Goal: Task Accomplishment & Management: Use online tool/utility

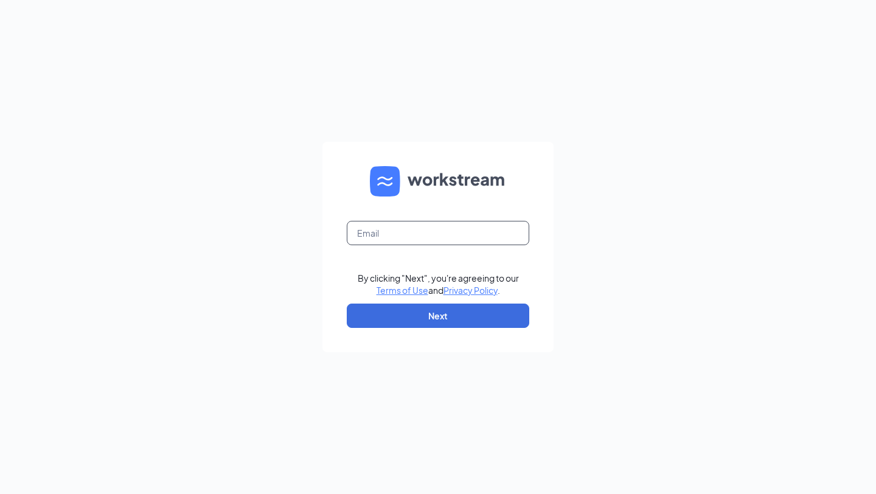
click at [451, 243] on input "text" at bounding box center [438, 233] width 182 height 24
type input "creed.cfacarolinamall@gmail.com"
click at [467, 316] on button "Next" at bounding box center [438, 315] width 182 height 24
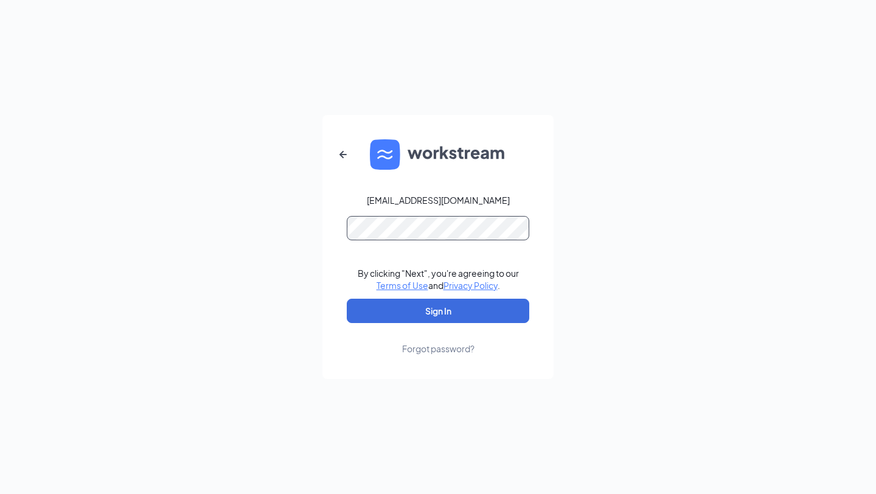
click at [347, 299] on button "Sign In" at bounding box center [438, 311] width 182 height 24
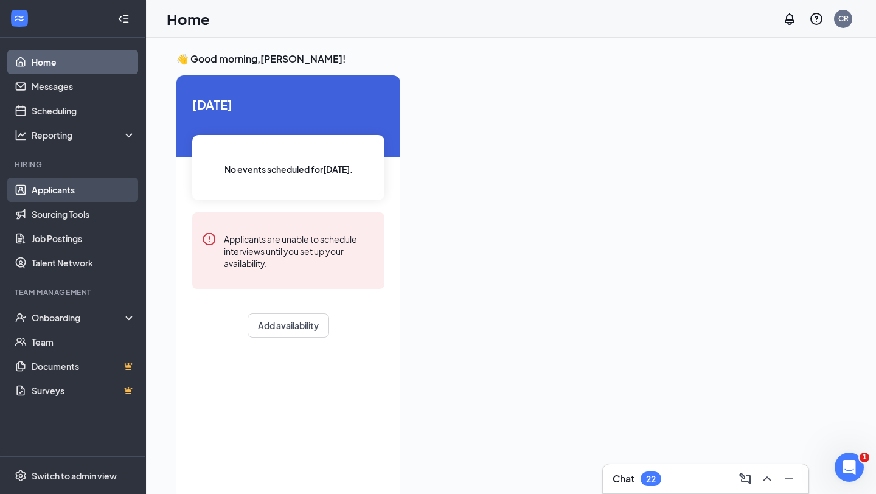
click at [48, 187] on link "Applicants" at bounding box center [84, 190] width 104 height 24
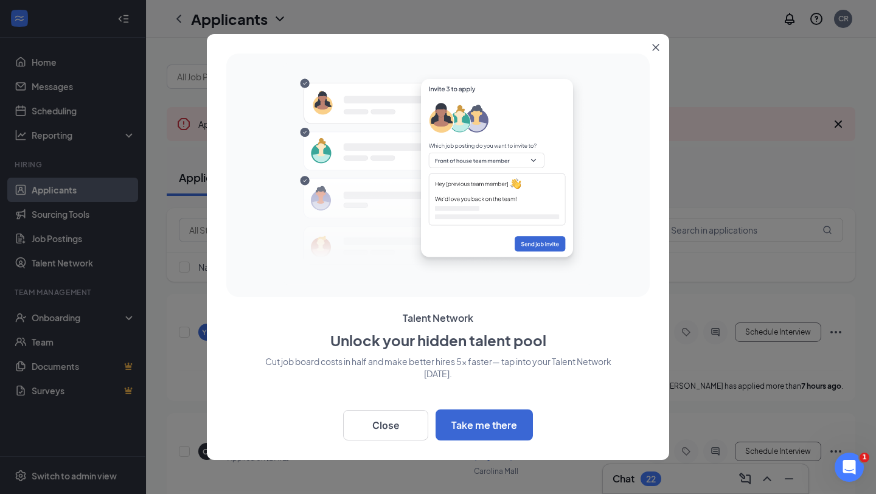
click at [653, 56] on div "Talent Network Unlock your hidden talent pool Cut job board costs in half and m…" at bounding box center [438, 247] width 462 height 426
click at [658, 46] on icon "Close" at bounding box center [655, 47] width 7 height 7
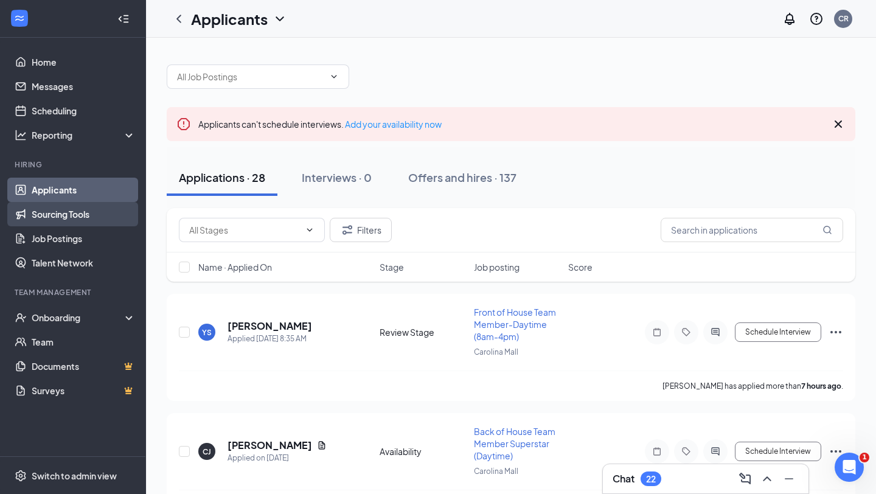
click at [94, 211] on link "Sourcing Tools" at bounding box center [84, 214] width 104 height 24
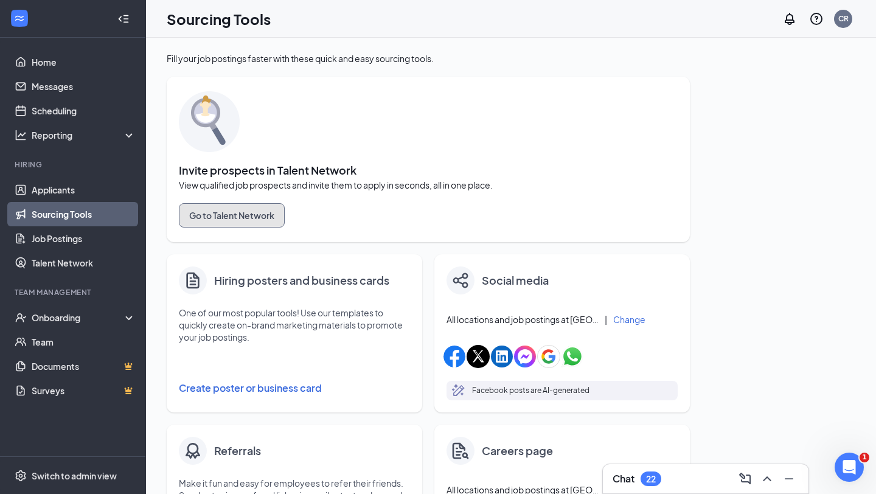
click at [263, 214] on button "Go to Talent Network" at bounding box center [232, 215] width 106 height 24
